Goal: Task Accomplishment & Management: Complete application form

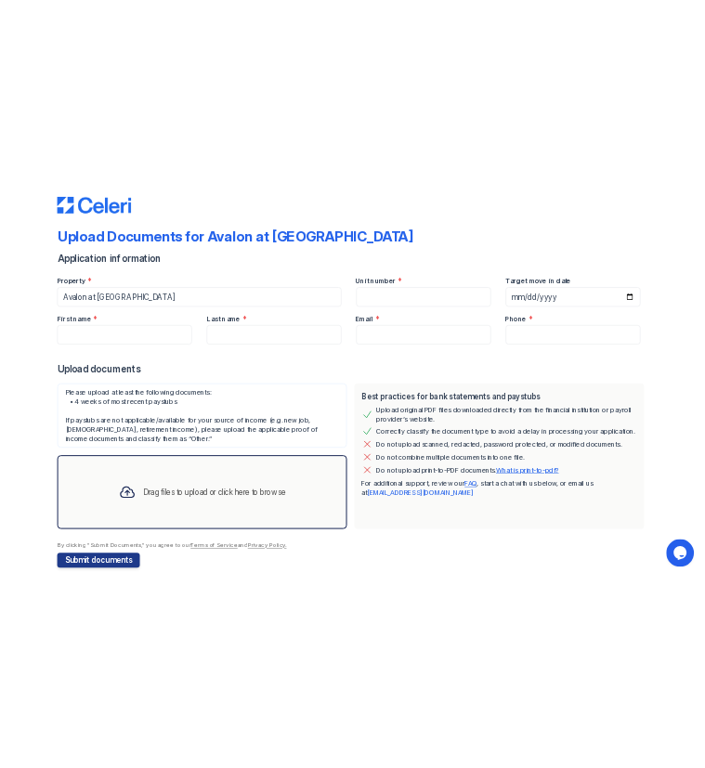
scroll to position [52, 0]
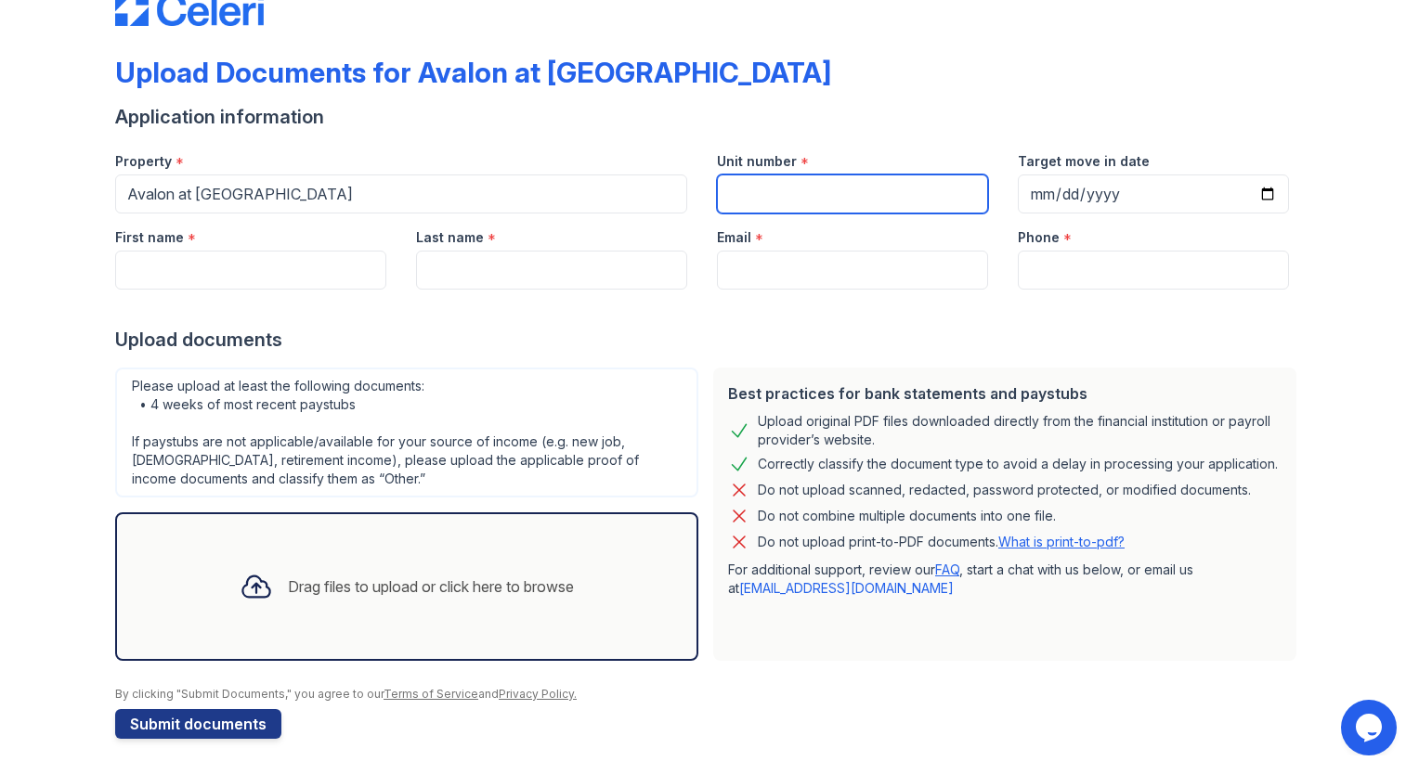
click at [754, 187] on input "Unit number" at bounding box center [852, 194] width 271 height 39
type input "2614"
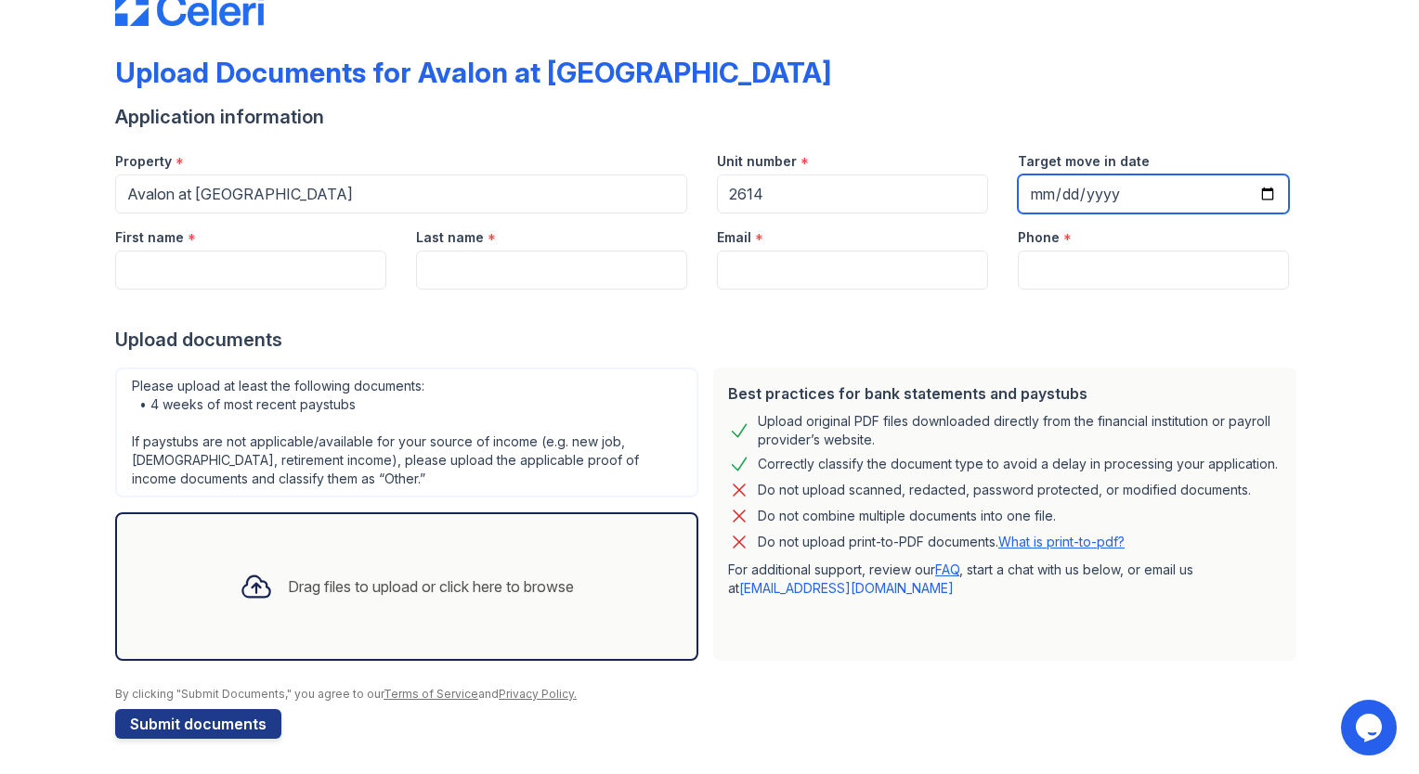
click at [1268, 188] on input "Target move in date" at bounding box center [1153, 194] width 271 height 39
type input "[DATE]"
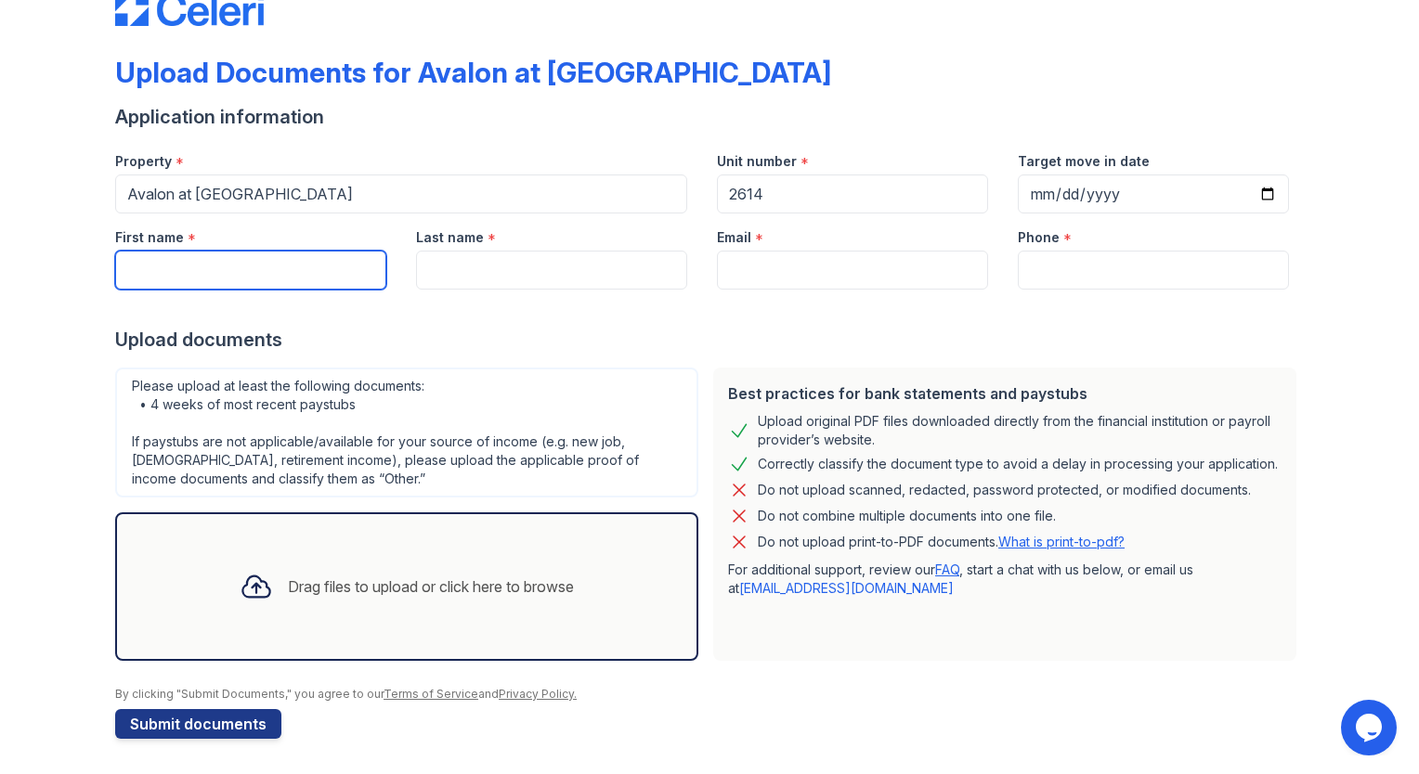
click at [196, 266] on input "First name" at bounding box center [250, 270] width 271 height 39
type input "[PERSON_NAME]"
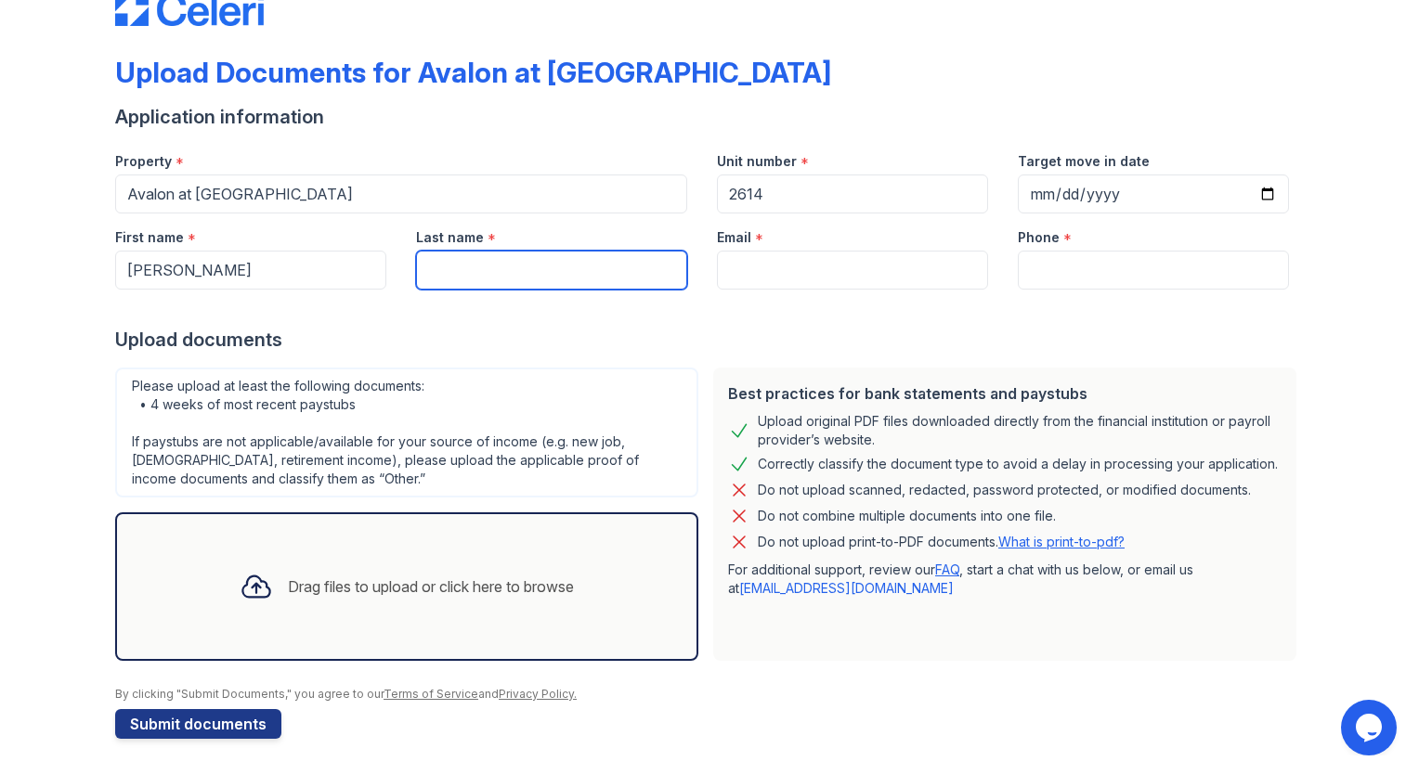
type input "[PERSON_NAME] [PERSON_NAME]"
type input "[EMAIL_ADDRESS][DOMAIN_NAME]"
type input "2147297799"
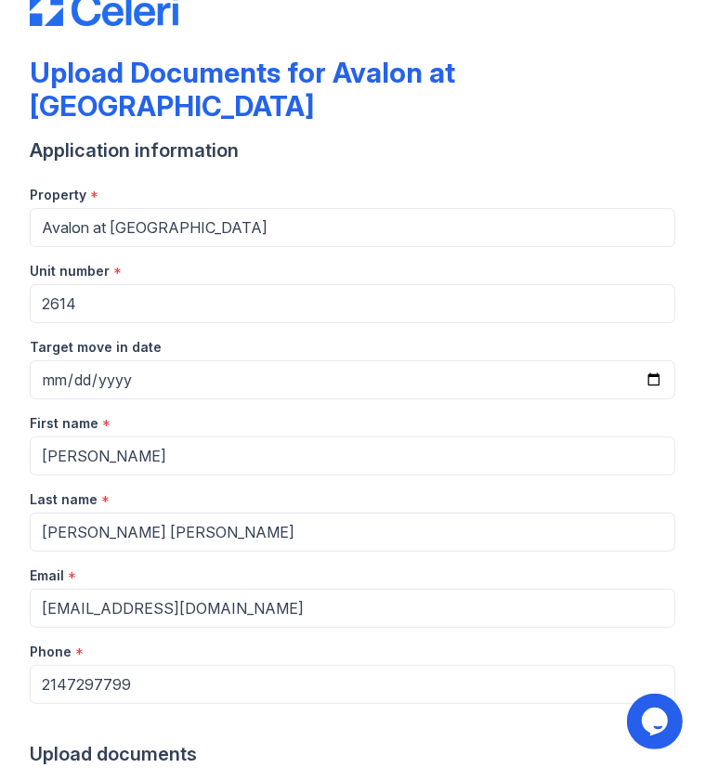
click at [364, 171] on div "Property *" at bounding box center [352, 189] width 645 height 37
click at [672, 226] on div "Upload Documents for Avalon at [GEOGRAPHIC_DATA] Application information Proper…" at bounding box center [352, 332] width 705 height 768
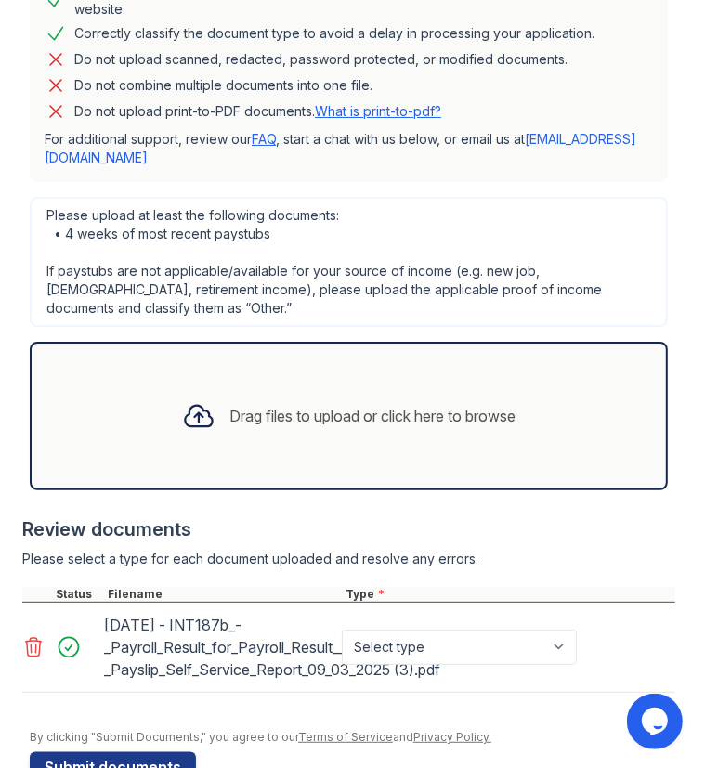
scroll to position [910, 0]
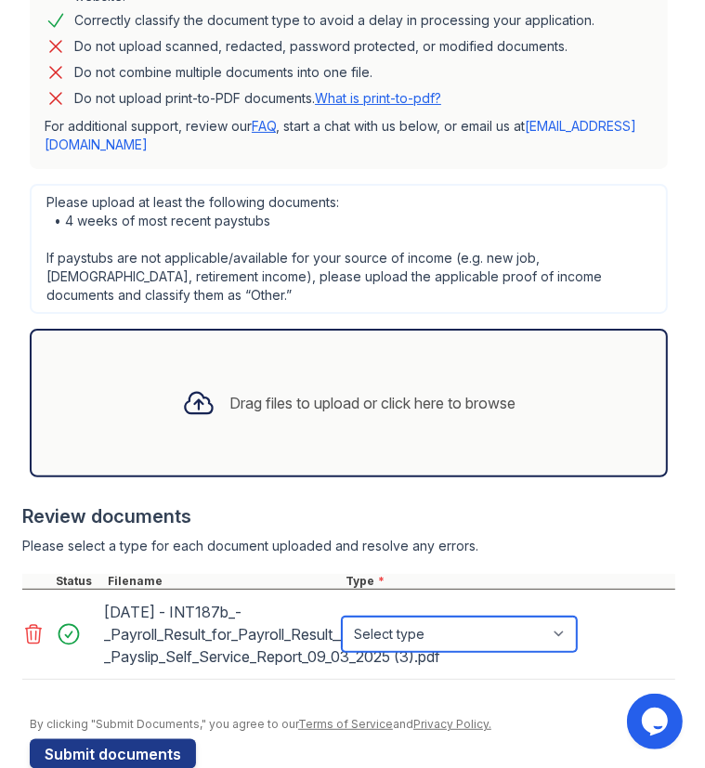
click at [560, 616] on select "Select type Paystub Bank Statement Offer Letter Tax Documents Benefit Award Let…" at bounding box center [459, 633] width 235 height 35
select select "paystub"
click at [342, 616] on select "Select type Paystub Bank Statement Offer Letter Tax Documents Benefit Award Let…" at bounding box center [459, 633] width 235 height 35
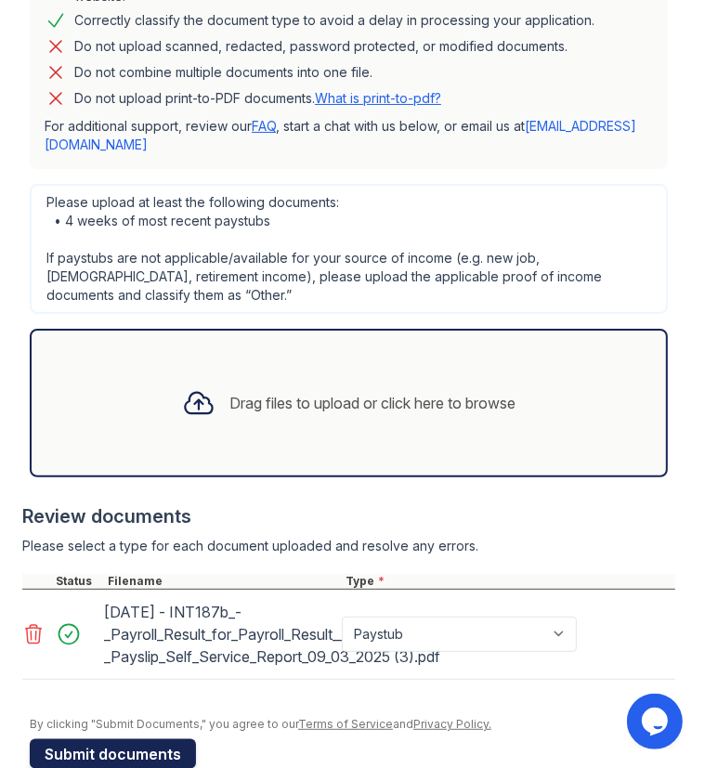
click at [116, 739] on button "Submit documents" at bounding box center [113, 754] width 166 height 30
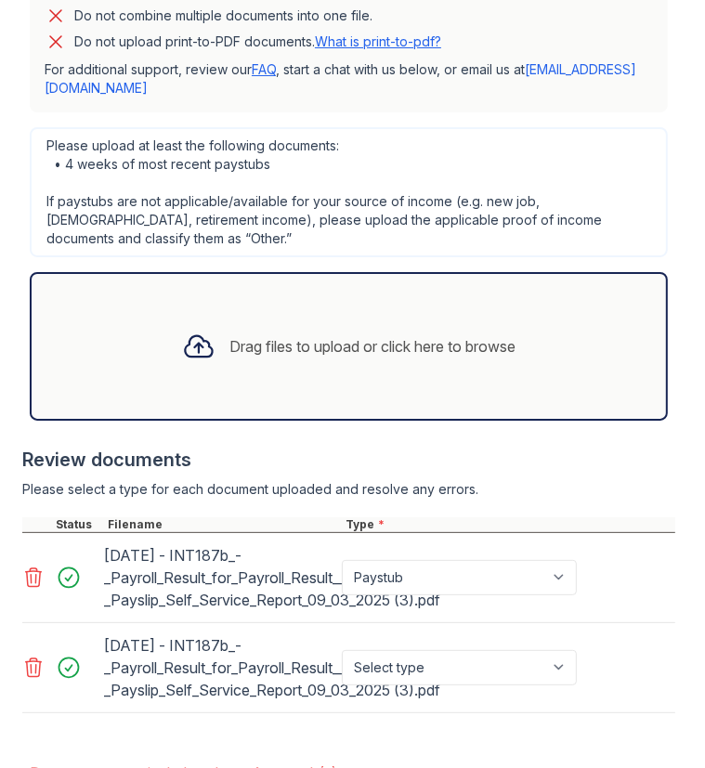
scroll to position [1111, 0]
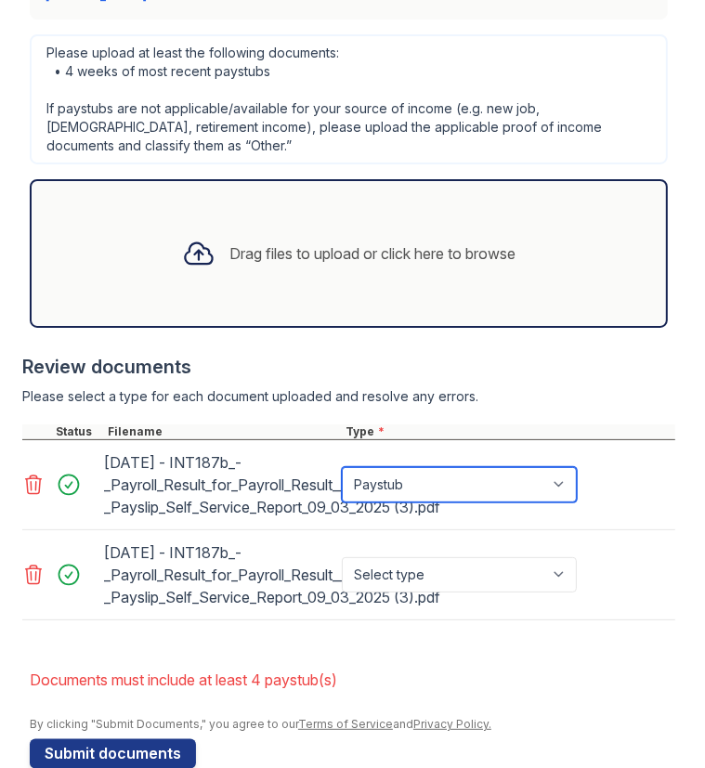
click at [561, 467] on select "Paystub Bank Statement Offer Letter Tax Documents Benefit Award Letter Investme…" at bounding box center [459, 484] width 235 height 35
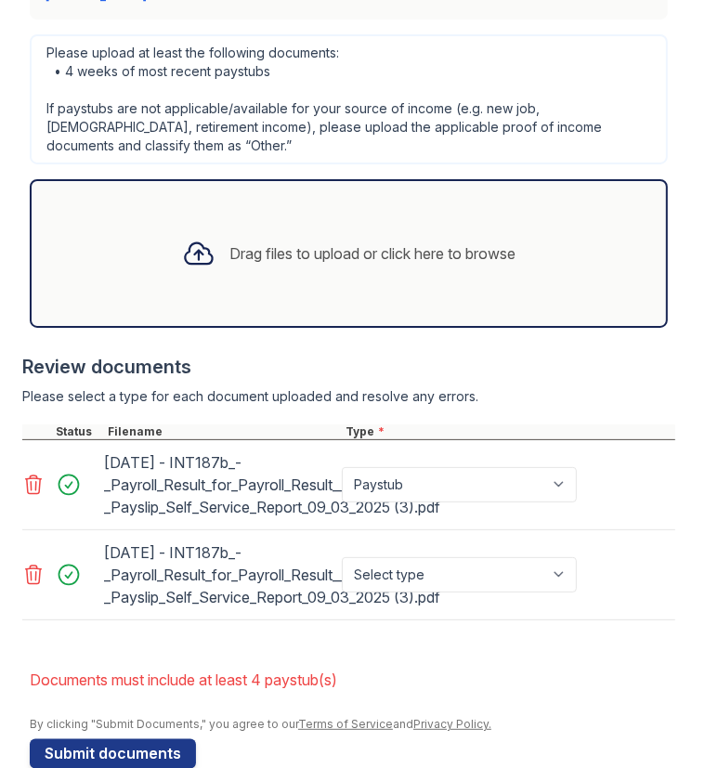
click at [32, 564] on icon at bounding box center [33, 575] width 22 height 22
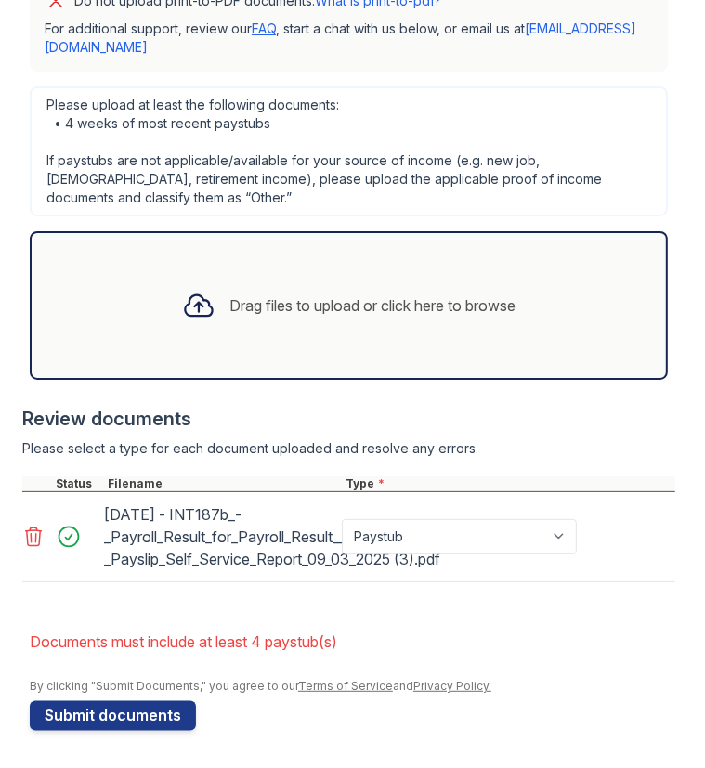
scroll to position [1021, 0]
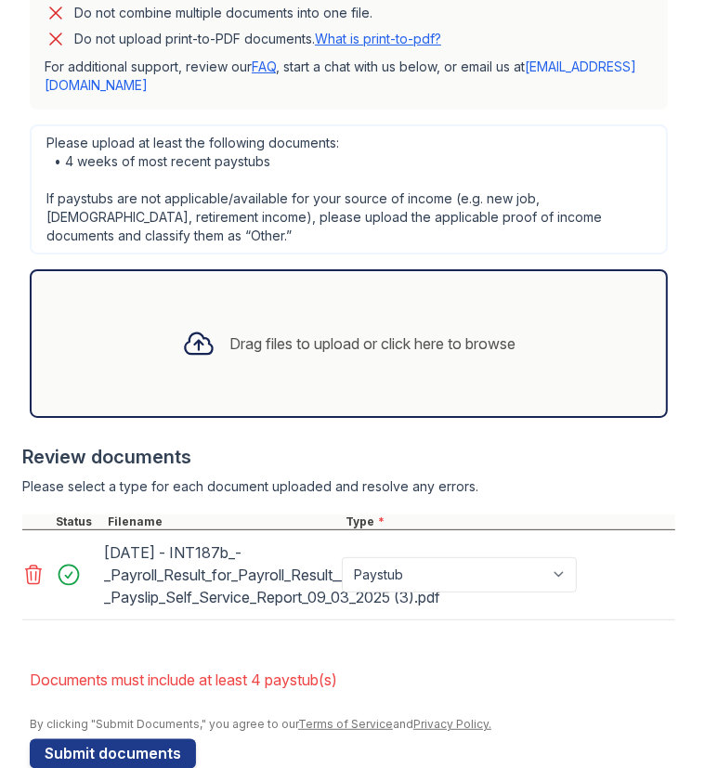
click at [31, 565] on icon at bounding box center [34, 574] width 16 height 19
click at [564, 557] on select "Select type Paystub Bank Statement Offer Letter Tax Documents Benefit Award Let…" at bounding box center [459, 574] width 235 height 35
select select "paystub"
click at [342, 557] on select "Select type Paystub Bank Statement Offer Letter Tax Documents Benefit Award Let…" at bounding box center [459, 574] width 235 height 35
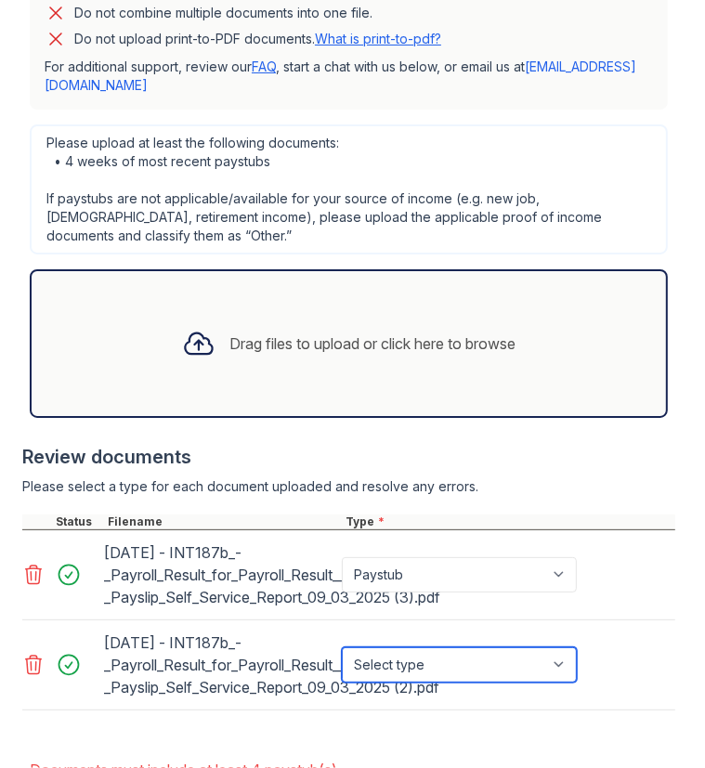
click at [564, 647] on select "Select type Paystub Bank Statement Offer Letter Tax Documents Benefit Award Let…" at bounding box center [459, 664] width 235 height 35
select select "paystub"
click at [342, 647] on select "Select type Paystub Bank Statement Offer Letter Tax Documents Benefit Award Let…" at bounding box center [459, 664] width 235 height 35
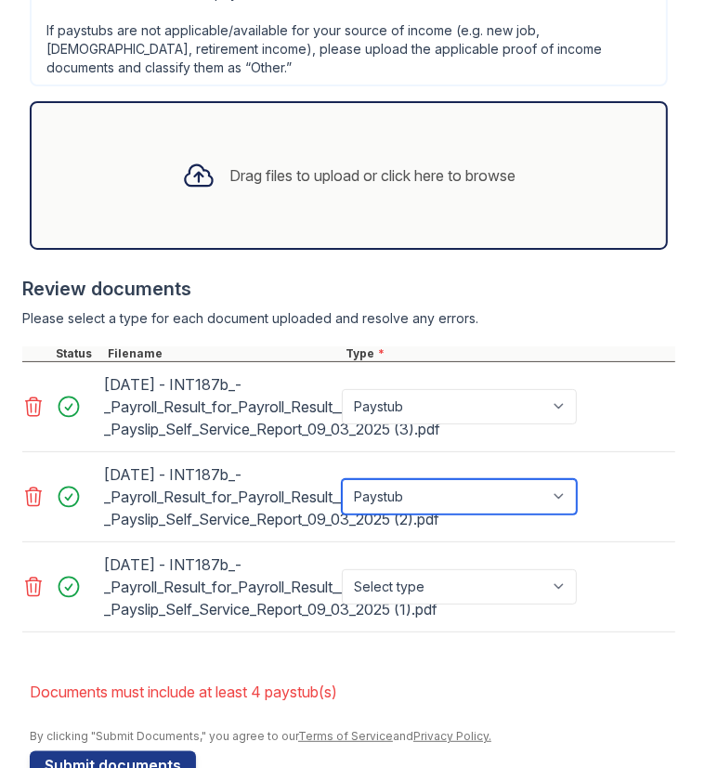
scroll to position [1201, 0]
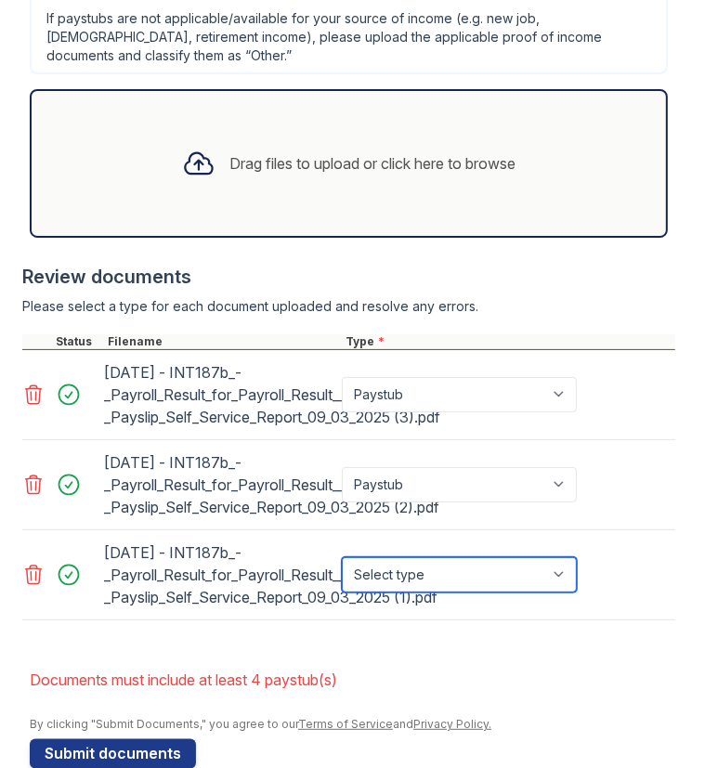
click at [567, 557] on select "Select type Paystub Bank Statement Offer Letter Tax Documents Benefit Award Let…" at bounding box center [459, 574] width 235 height 35
select select "paystub"
click at [342, 557] on select "Select type Paystub Bank Statement Offer Letter Tax Documents Benefit Award Let…" at bounding box center [459, 574] width 235 height 35
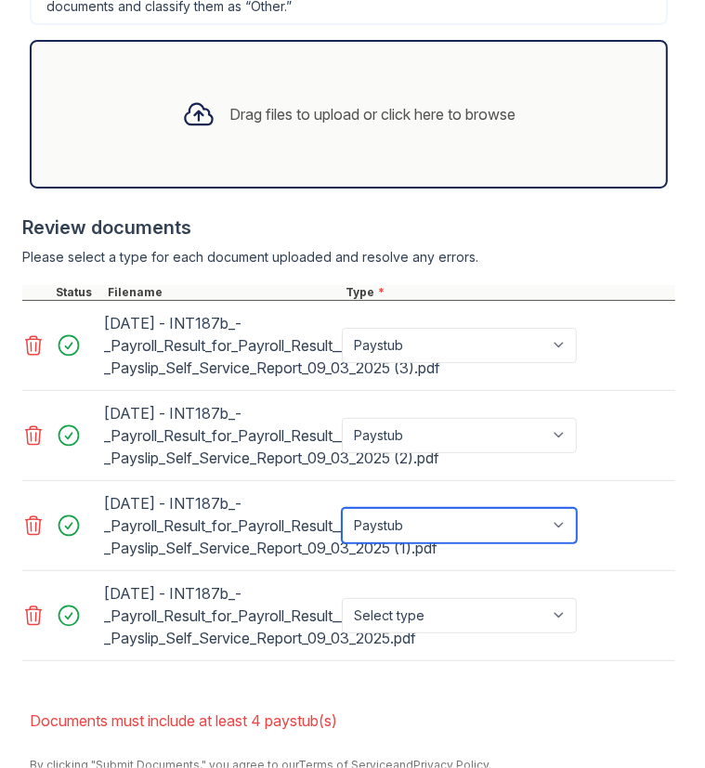
scroll to position [1291, 0]
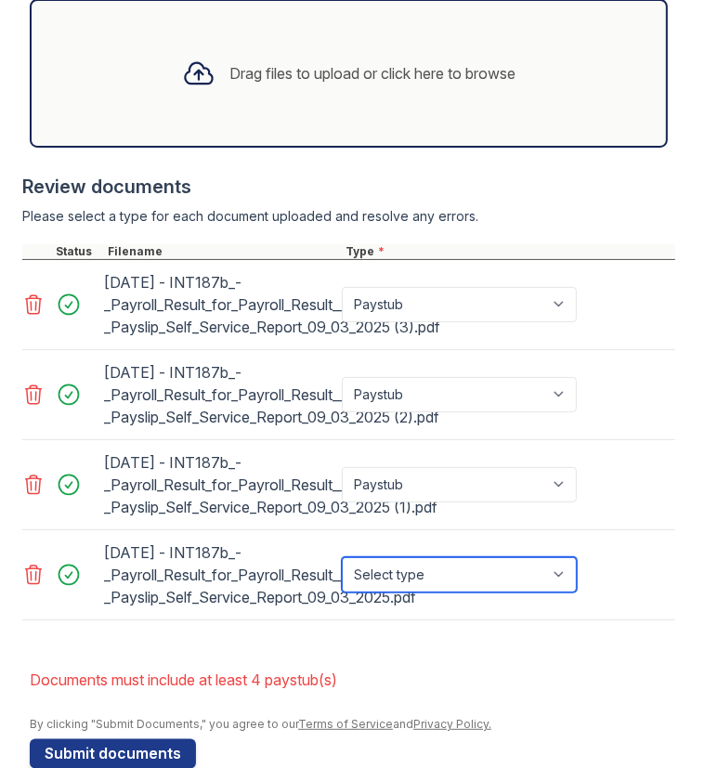
click at [564, 557] on select "Select type Paystub Bank Statement Offer Letter Tax Documents Benefit Award Let…" at bounding box center [459, 574] width 235 height 35
select select "paystub"
click at [342, 557] on select "Select type Paystub Bank Statement Offer Letter Tax Documents Benefit Award Let…" at bounding box center [459, 574] width 235 height 35
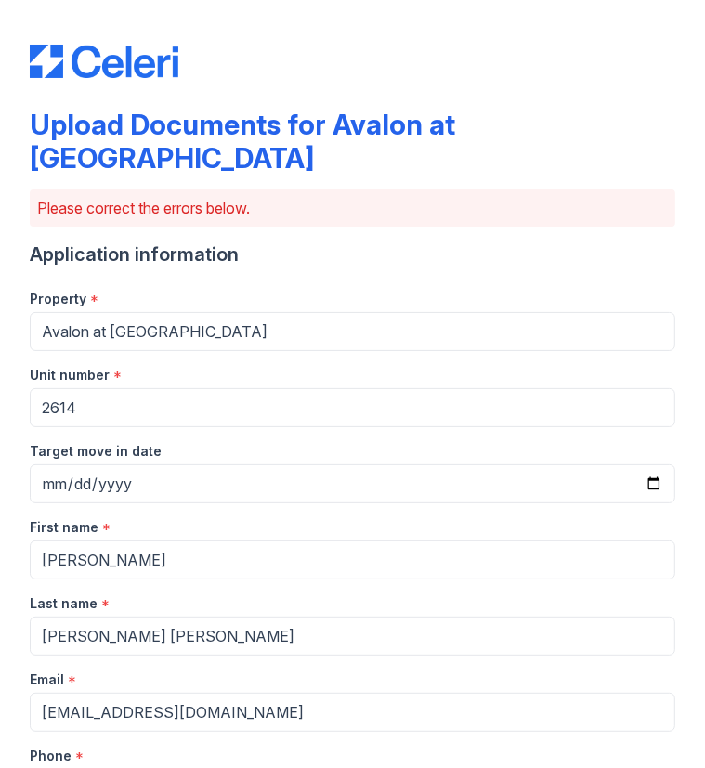
scroll to position [0, 0]
click at [428, 70] on div at bounding box center [352, 42] width 645 height 71
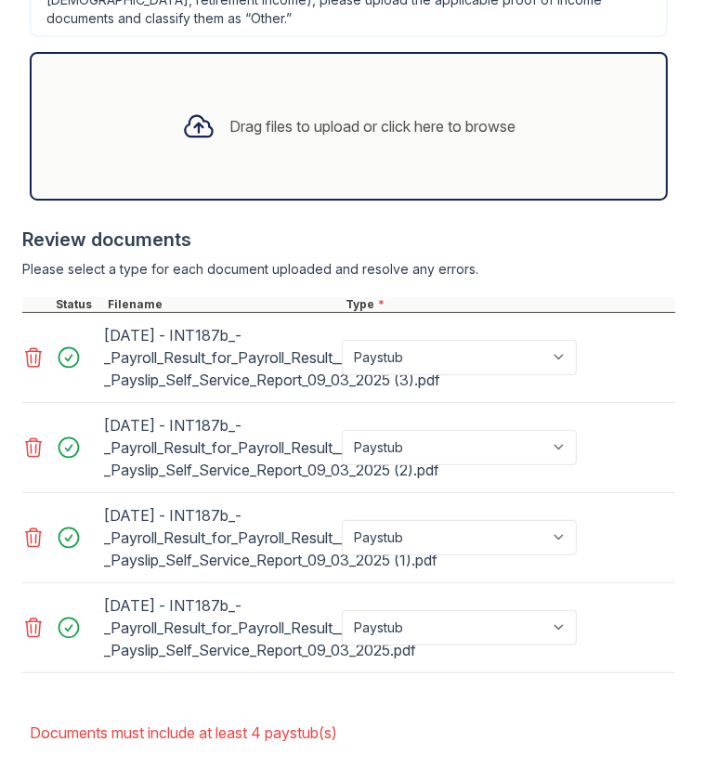
scroll to position [1199, 0]
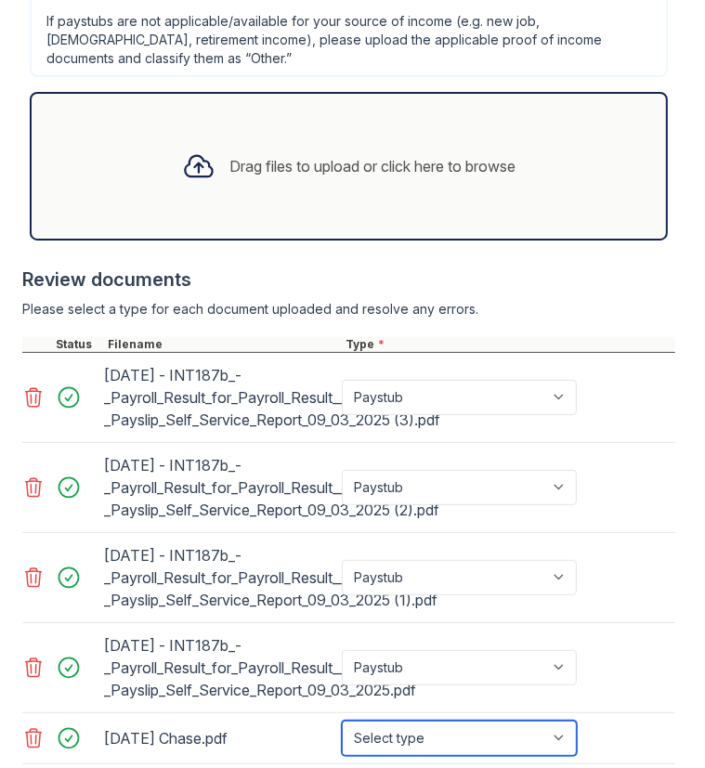
click at [562, 720] on select "Select type Paystub Bank Statement Offer Letter Tax Documents Benefit Award Let…" at bounding box center [459, 737] width 235 height 35
select select "bank_statement"
click at [342, 720] on select "Select type Paystub Bank Statement Offer Letter Tax Documents Benefit Award Let…" at bounding box center [459, 737] width 235 height 35
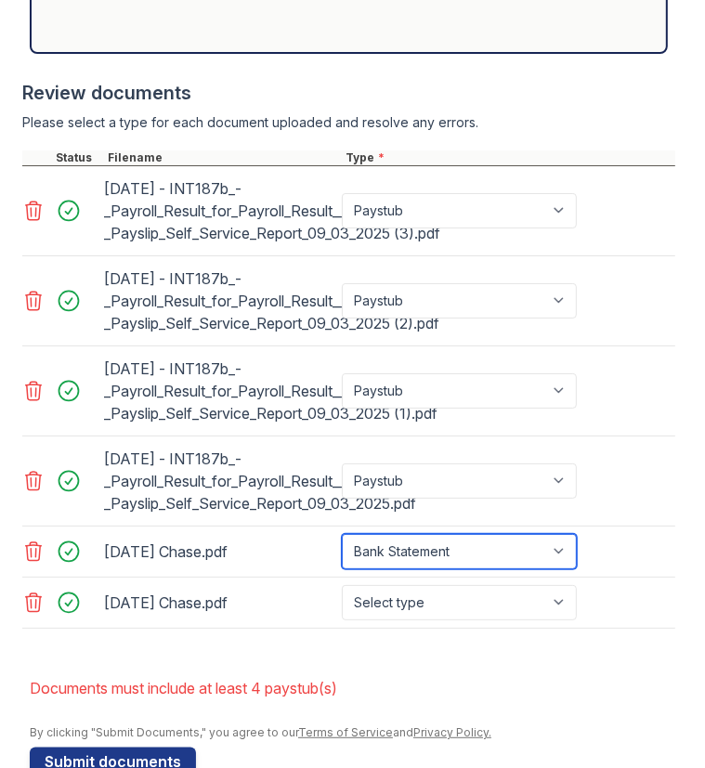
scroll to position [1393, 0]
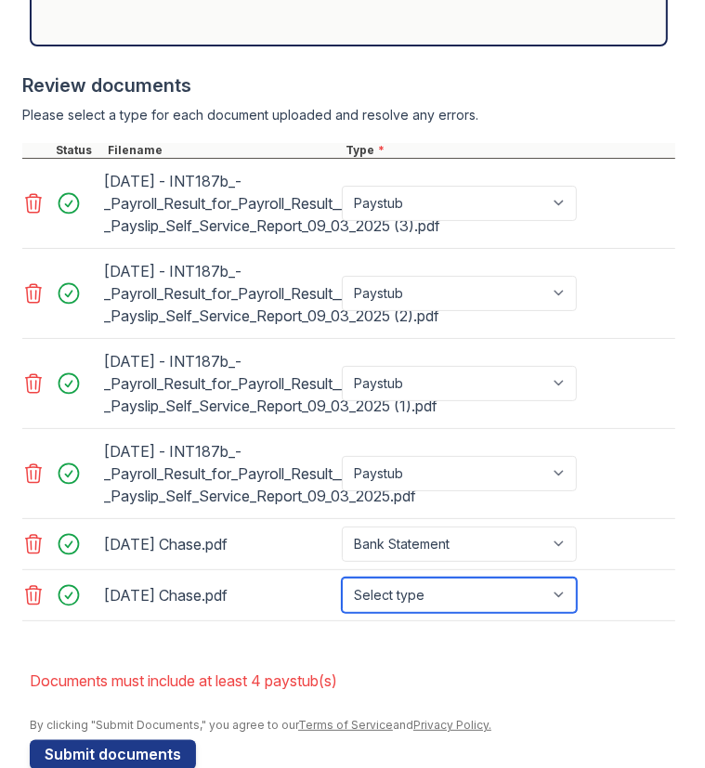
click at [564, 577] on select "Select type Paystub Bank Statement Offer Letter Tax Documents Benefit Award Let…" at bounding box center [459, 594] width 235 height 35
select select "bank_statement"
click at [342, 577] on select "Select type Paystub Bank Statement Offer Letter Tax Documents Benefit Award Let…" at bounding box center [459, 594] width 235 height 35
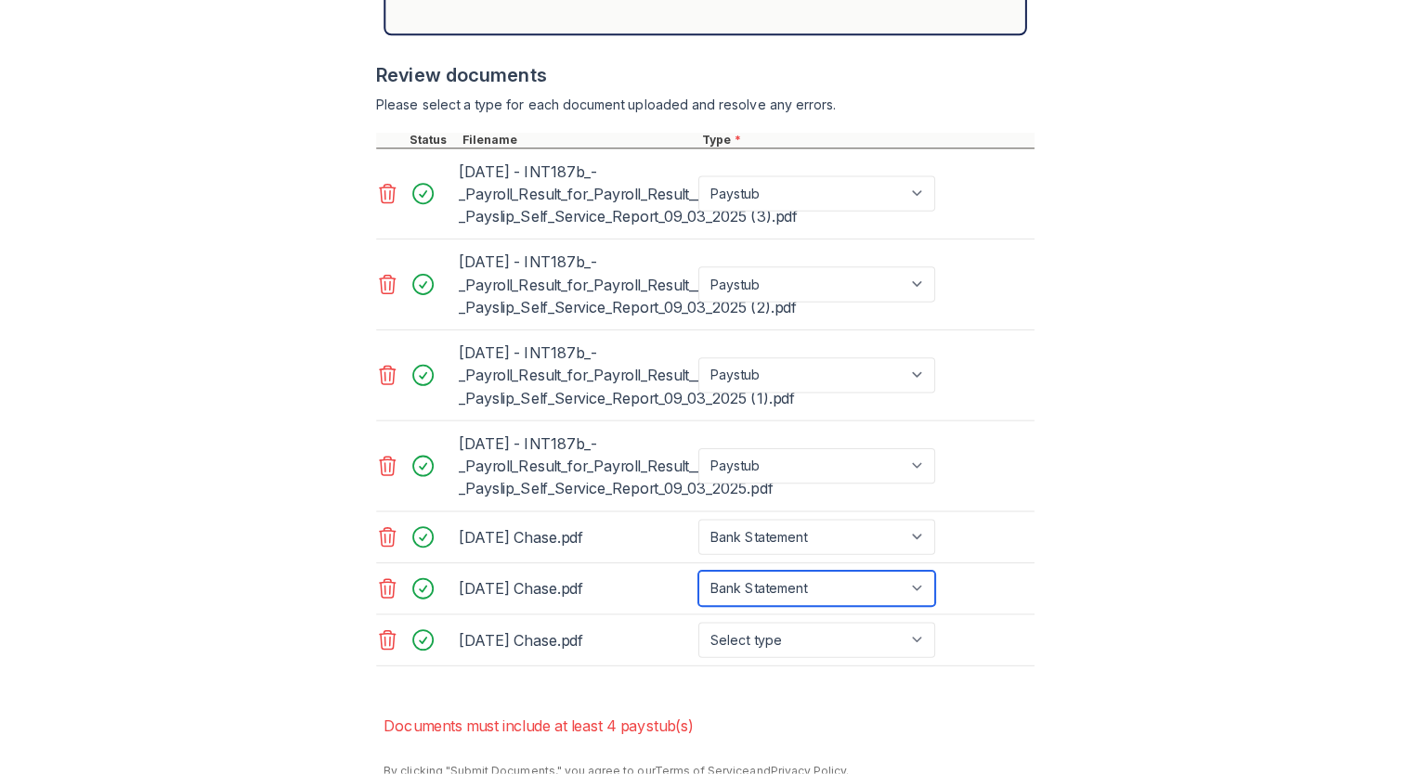
scroll to position [1443, 0]
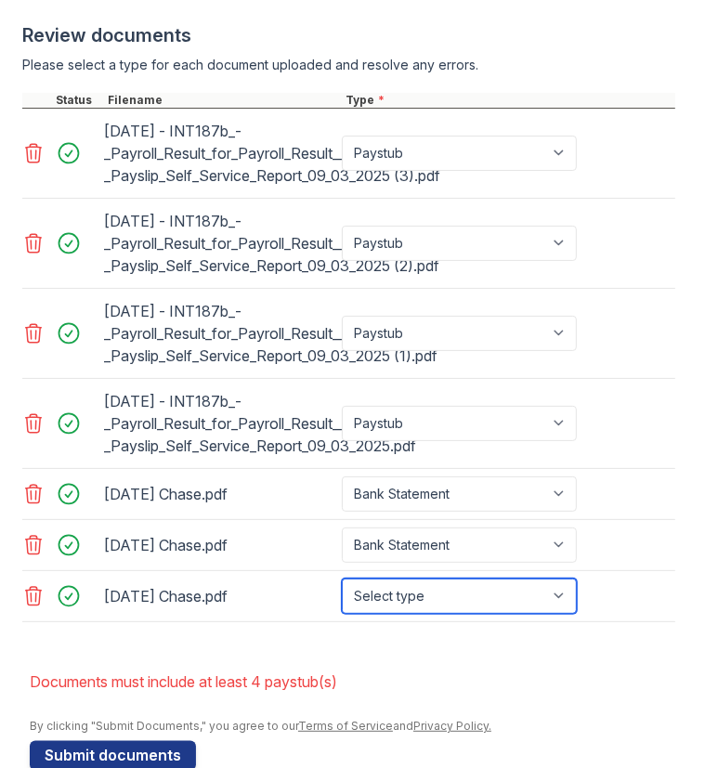
click at [560, 578] on select "Select type Paystub Bank Statement Offer Letter Tax Documents Benefit Award Let…" at bounding box center [459, 595] width 235 height 35
select select "bank_statement"
click at [342, 578] on select "Select type Paystub Bank Statement Offer Letter Tax Documents Benefit Award Let…" at bounding box center [459, 595] width 235 height 35
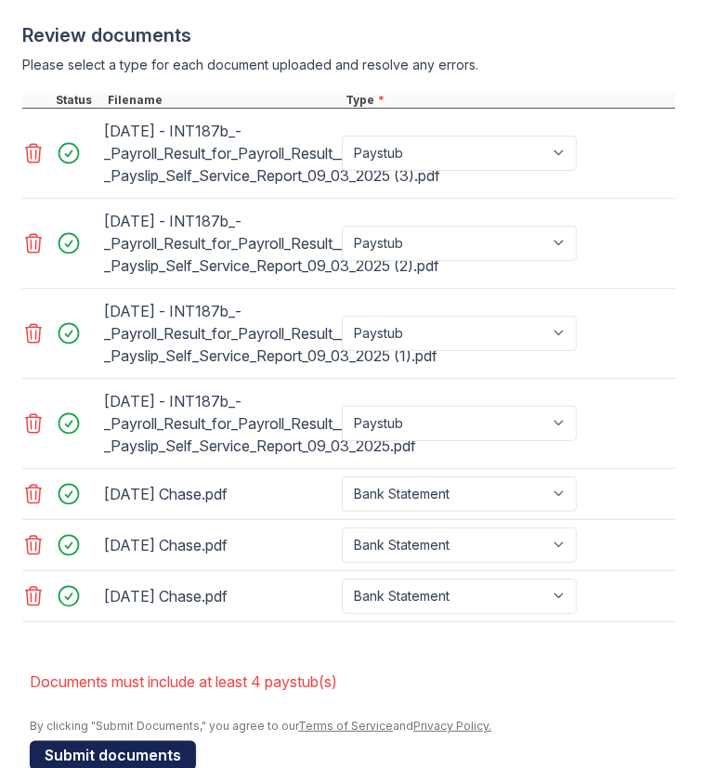
click at [123, 741] on button "Submit documents" at bounding box center [113, 756] width 166 height 30
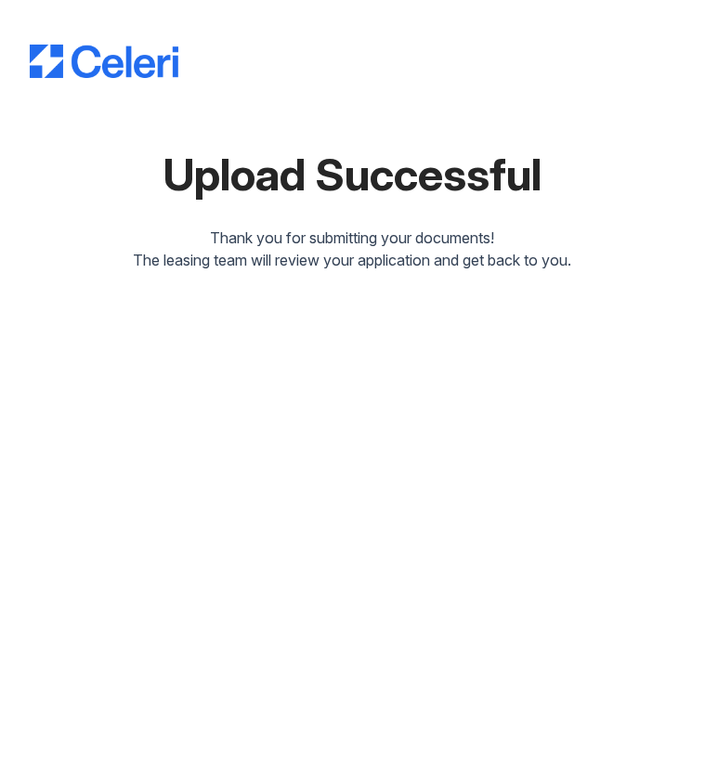
click at [281, 347] on div "Upload Successful Thank you for submitting your documents! The leasing team wil…" at bounding box center [352, 384] width 705 height 768
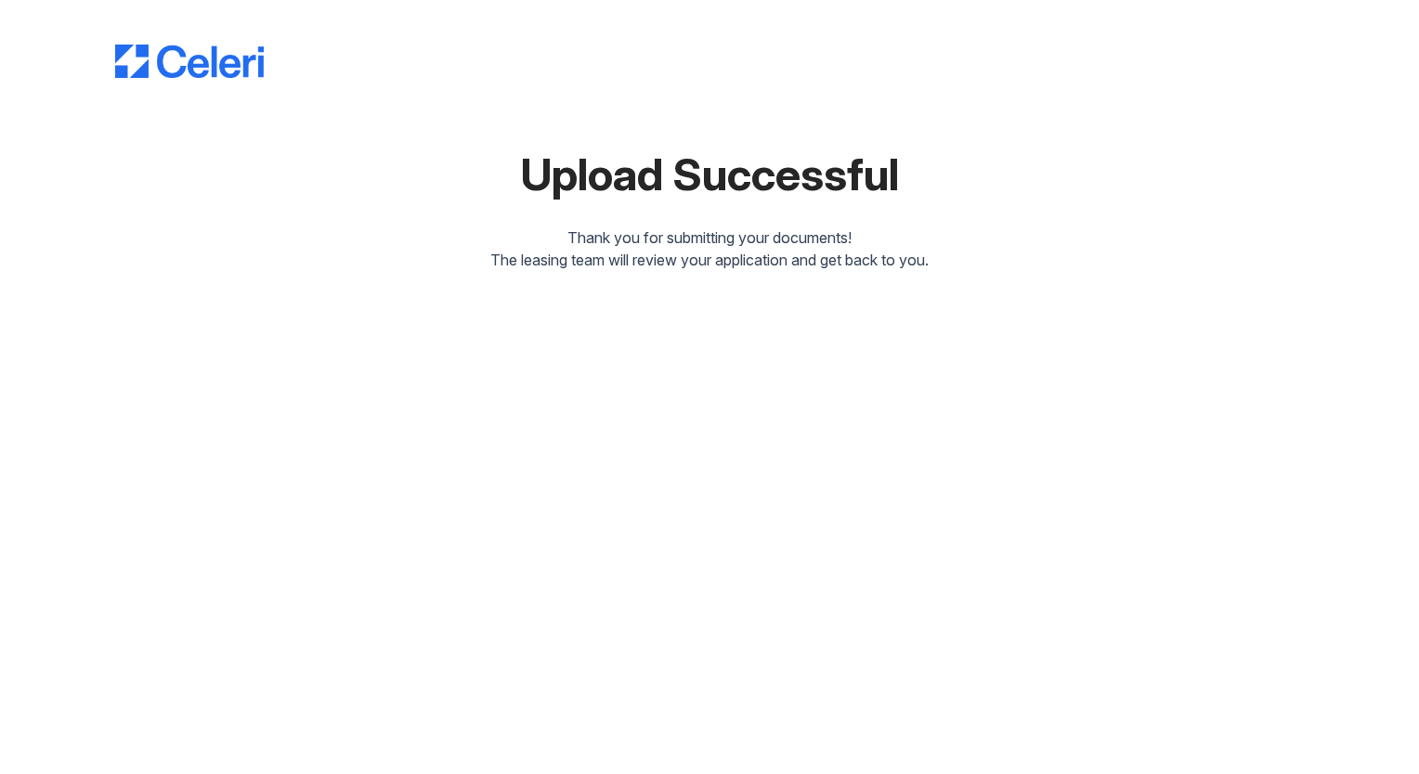
click at [892, 504] on div "Upload Successful Thank you for submitting your documents! The leasing team wil…" at bounding box center [709, 387] width 1419 height 774
